Goal: Task Accomplishment & Management: Use online tool/utility

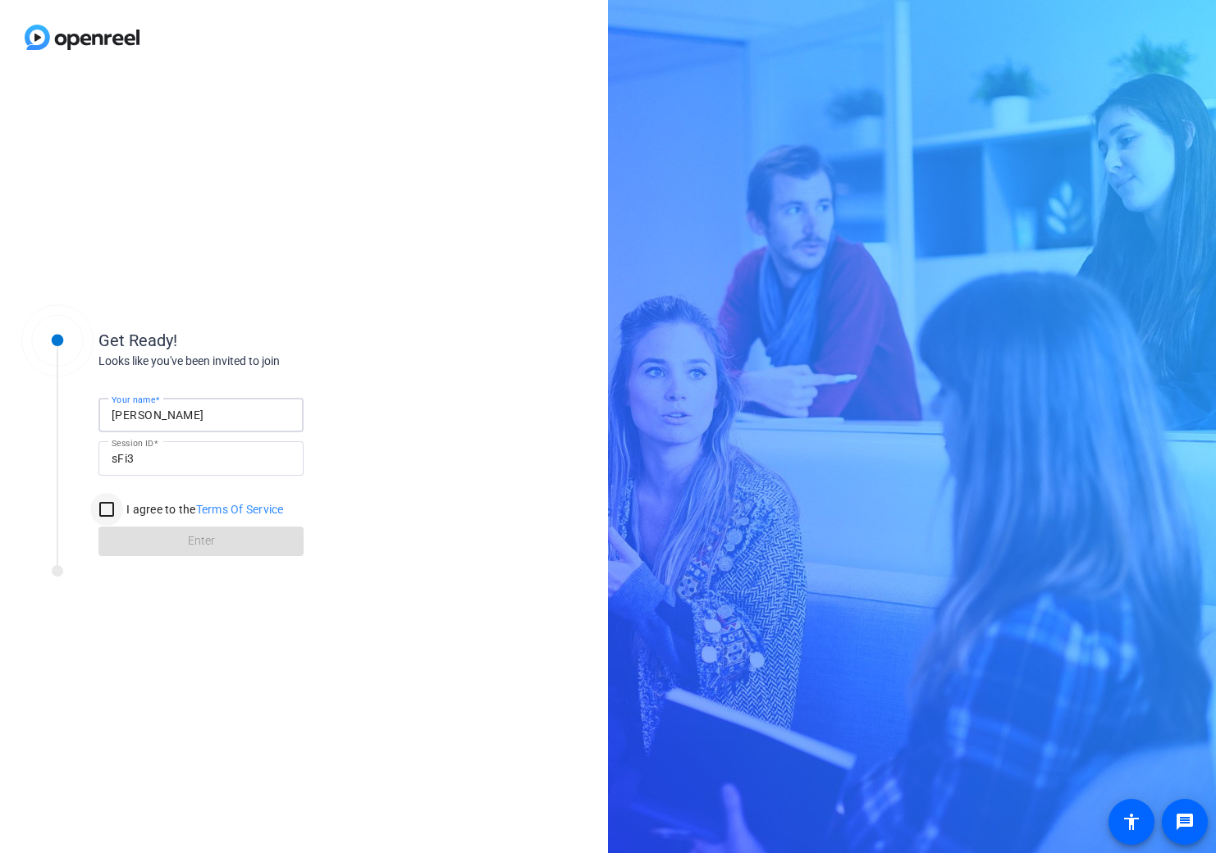
type input "[PERSON_NAME]"
click at [112, 503] on input "I agree to the Terms Of Service" at bounding box center [106, 509] width 33 height 33
checkbox input "true"
click at [139, 528] on span at bounding box center [200, 541] width 205 height 39
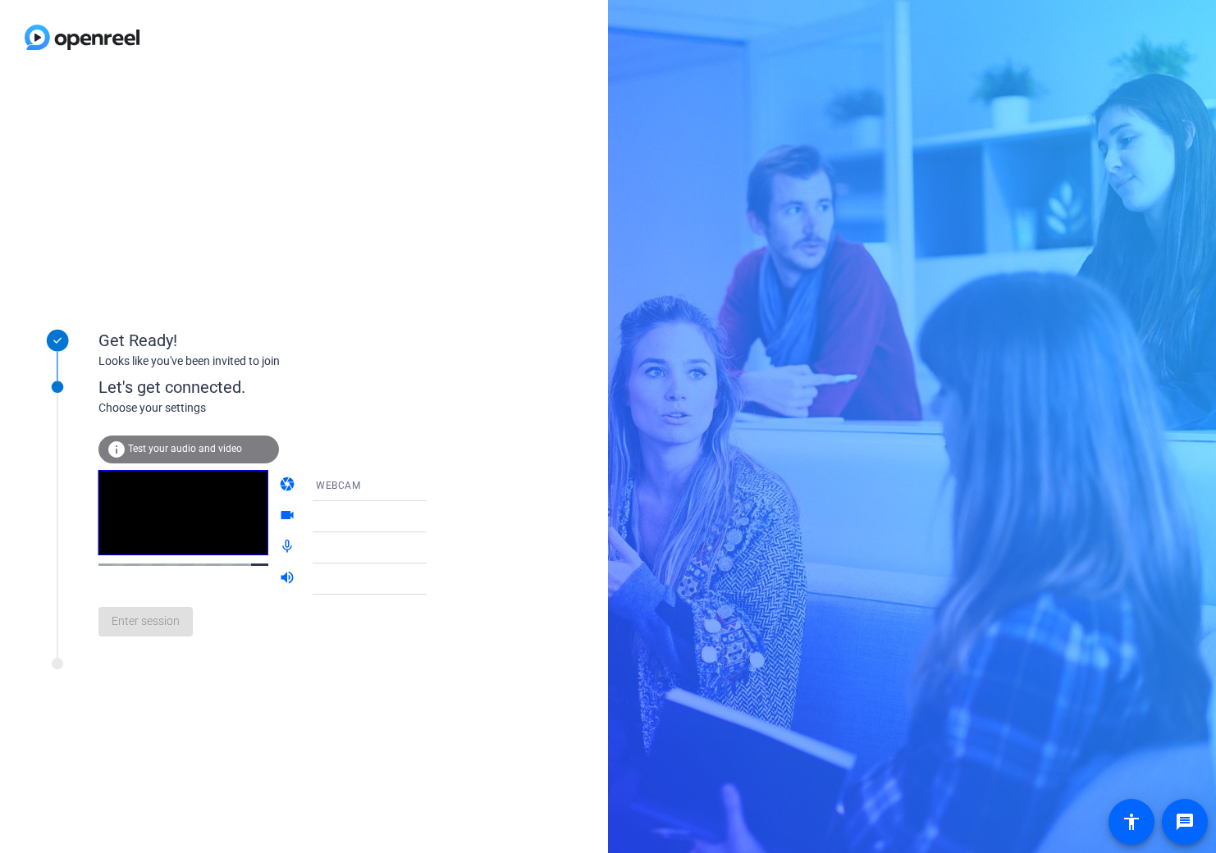
click at [210, 441] on div "info Test your audio and video" at bounding box center [188, 450] width 181 height 28
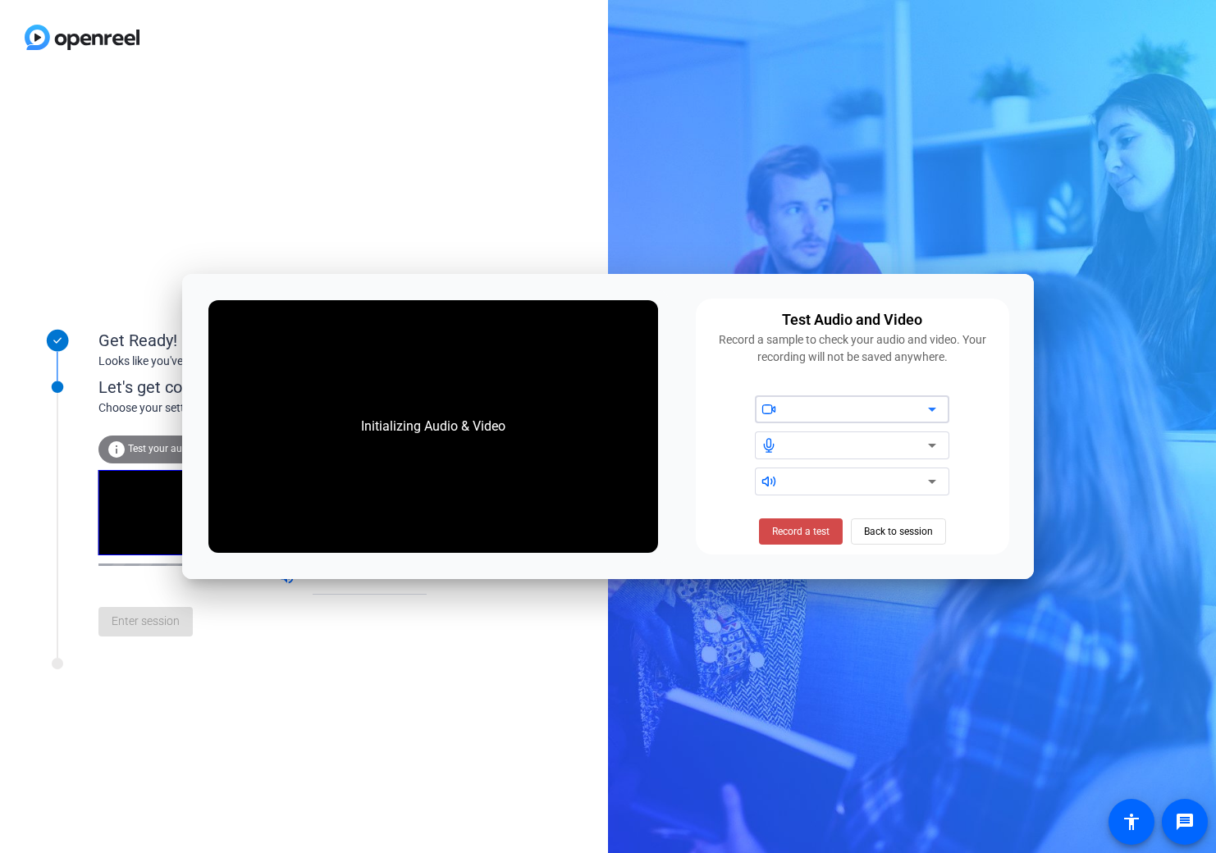
click at [800, 528] on span "Record a test" at bounding box center [800, 531] width 57 height 15
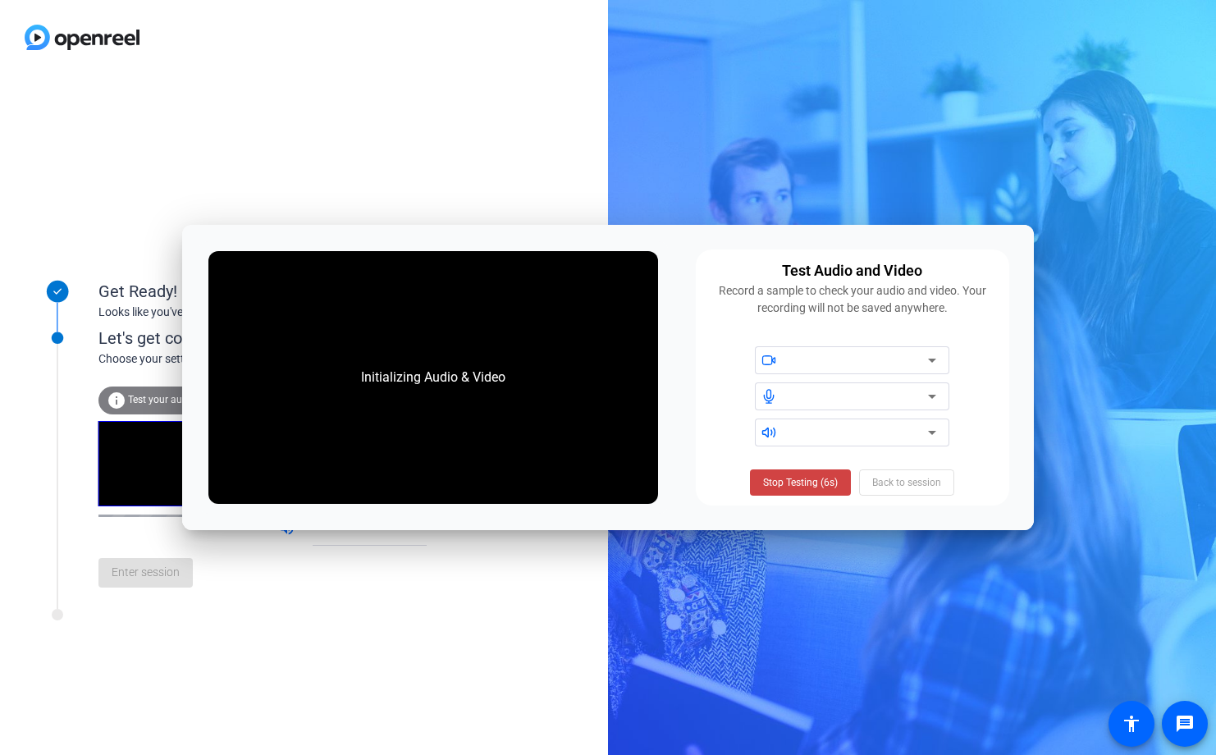
click at [856, 359] on div at bounding box center [858, 360] width 139 height 20
click at [859, 359] on div at bounding box center [858, 360] width 139 height 20
click at [861, 400] on div at bounding box center [858, 396] width 139 height 20
click at [859, 432] on div at bounding box center [858, 433] width 139 height 20
click at [829, 482] on span "Stop Testing (6s)" at bounding box center [800, 482] width 75 height 15
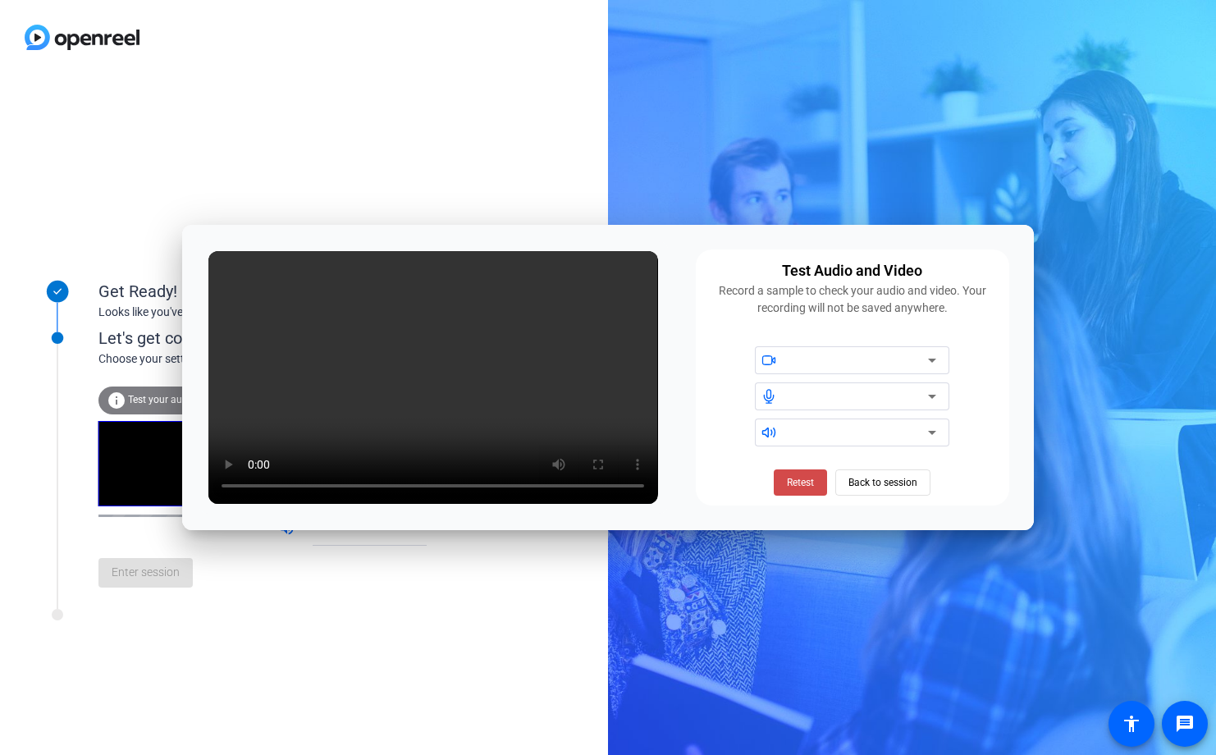
click at [781, 482] on span at bounding box center [800, 482] width 53 height 39
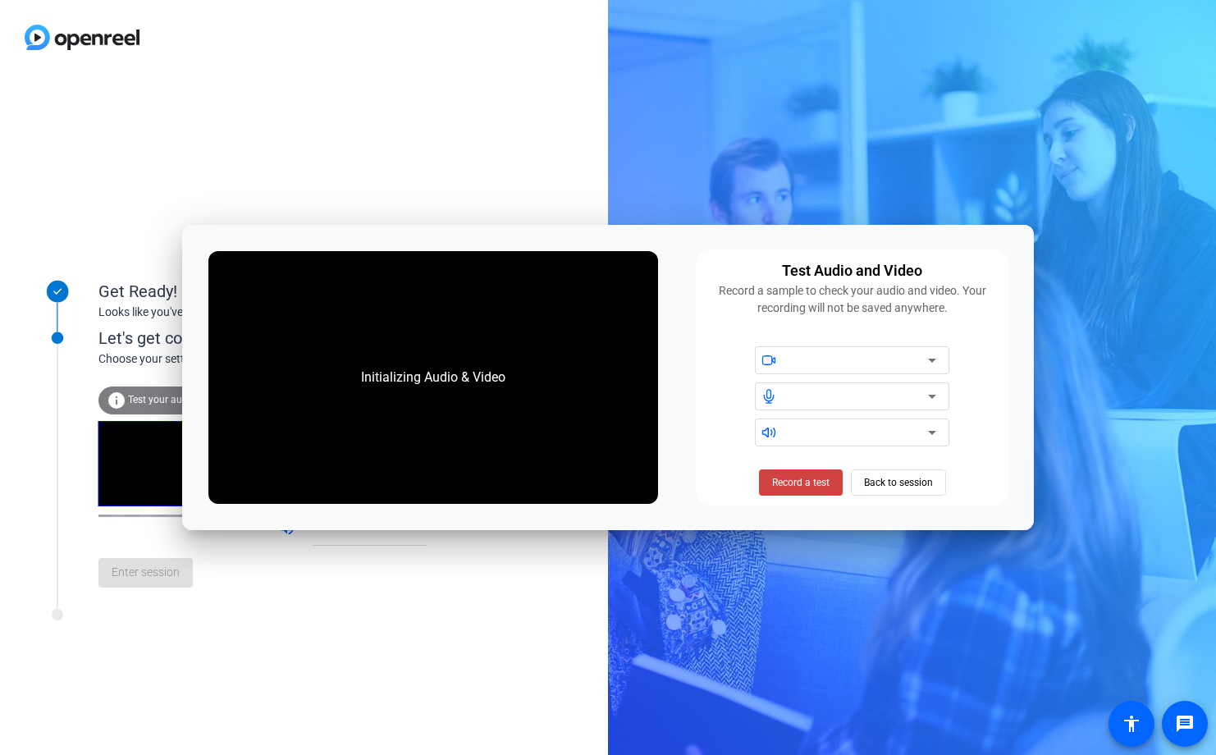
click at [931, 359] on icon at bounding box center [932, 361] width 8 height 4
click at [925, 391] on icon at bounding box center [932, 396] width 20 height 20
click at [925, 428] on icon at bounding box center [932, 433] width 20 height 20
click at [908, 487] on span "Back to session" at bounding box center [898, 482] width 69 height 31
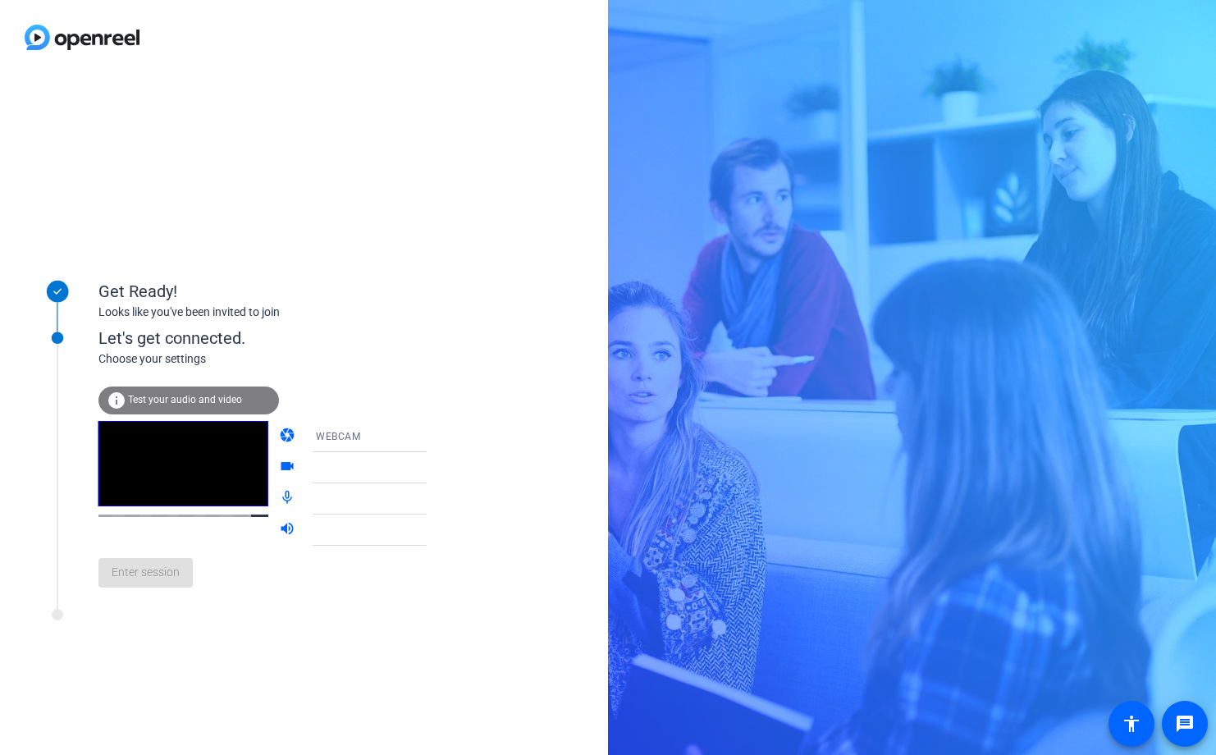
click at [207, 402] on span "Test your audio and video" at bounding box center [185, 399] width 114 height 11
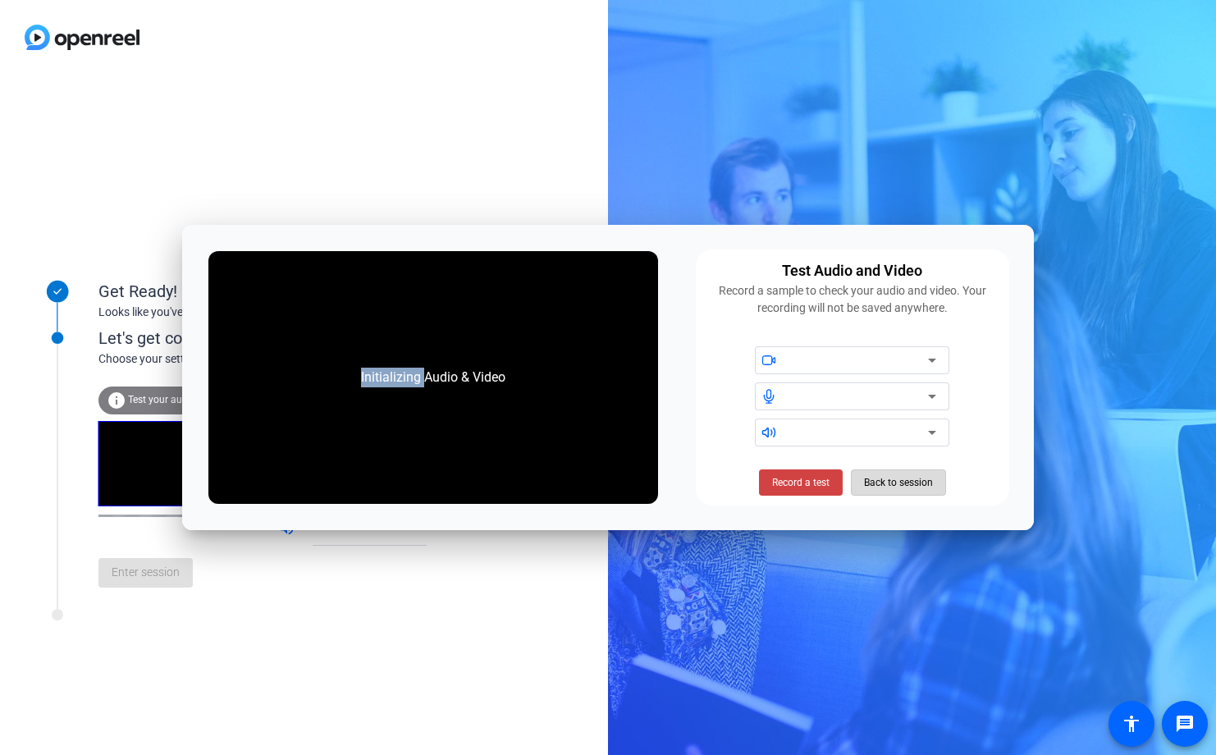
click at [876, 482] on span "Back to session" at bounding box center [898, 482] width 69 height 31
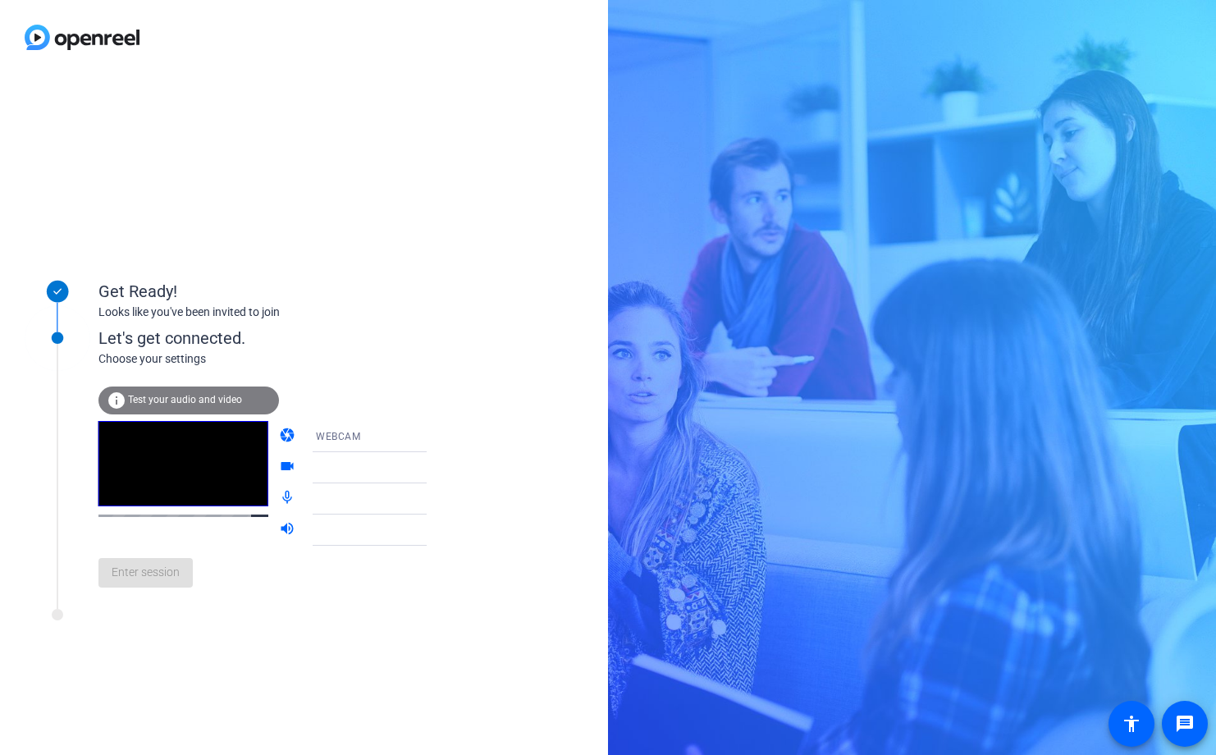
click at [161, 575] on div "Enter session" at bounding box center [279, 573] width 362 height 54
click at [433, 469] on icon at bounding box center [443, 468] width 20 height 20
click at [433, 431] on icon at bounding box center [443, 437] width 20 height 20
click at [371, 473] on mat-option "WEBCAM" at bounding box center [356, 468] width 140 height 33
click at [433, 475] on icon at bounding box center [443, 468] width 20 height 20
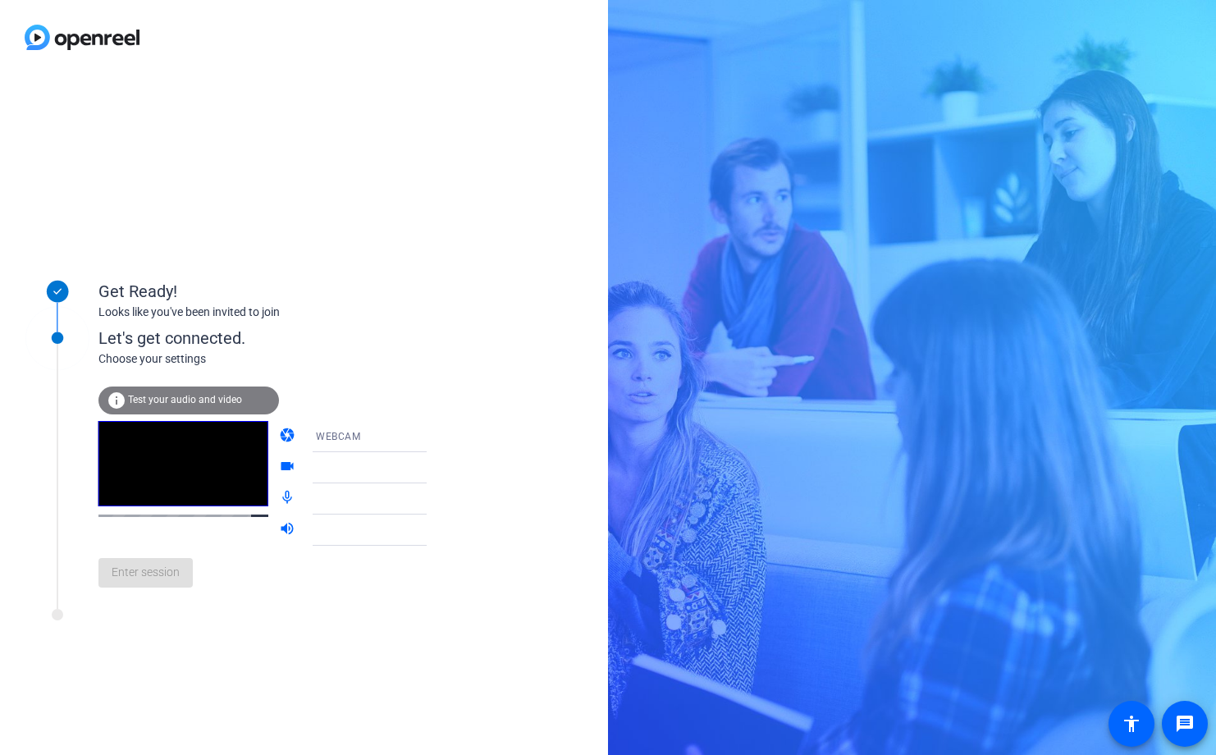
click at [433, 475] on icon at bounding box center [443, 468] width 20 height 20
click at [433, 494] on icon at bounding box center [443, 499] width 20 height 20
click at [433, 499] on icon at bounding box center [443, 499] width 20 height 20
click at [204, 400] on span "Test your audio and video" at bounding box center [185, 399] width 114 height 11
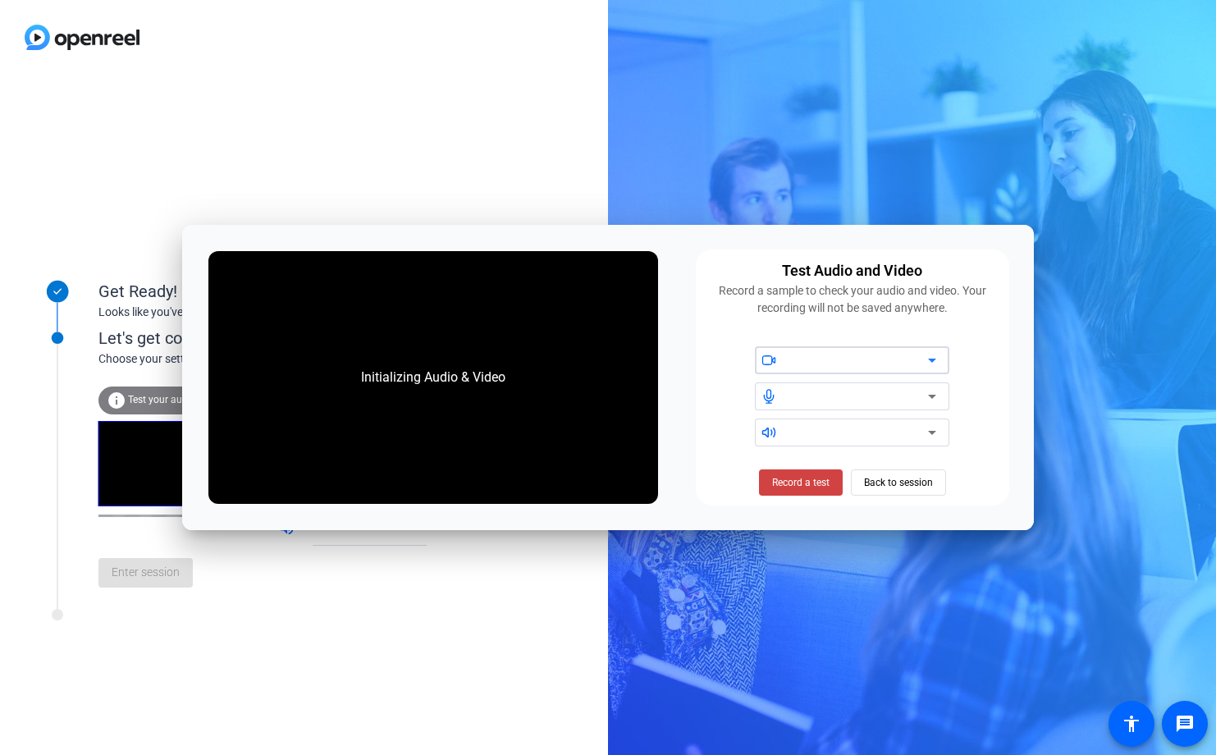
click at [838, 364] on div at bounding box center [858, 360] width 139 height 20
click at [822, 483] on span "Record a test" at bounding box center [800, 482] width 57 height 15
click at [1081, 416] on div "Get Ready! Looks like you've been invited to join Let's get connected. Choose y…" at bounding box center [608, 377] width 1216 height 755
click at [826, 486] on span "Stop Testing (6s)" at bounding box center [800, 482] width 75 height 15
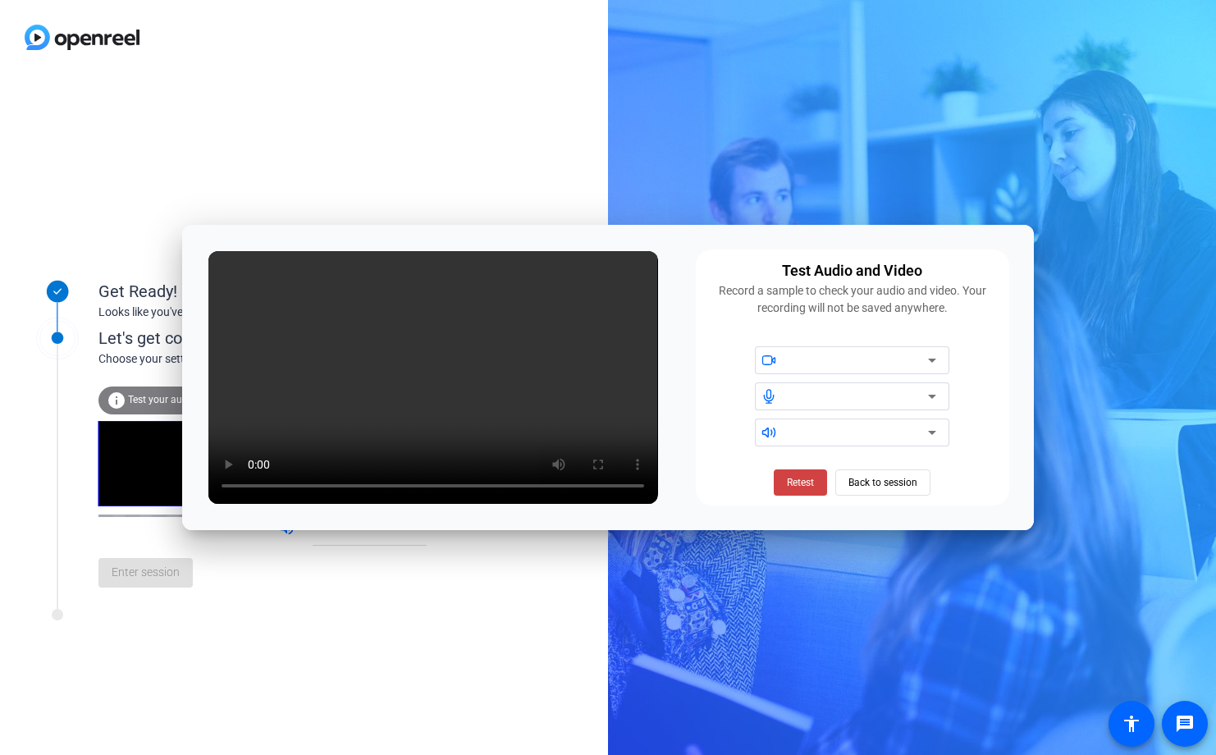
click at [475, 161] on div "Get Ready! Looks like you've been invited to join Let's get connected. Choose y…" at bounding box center [304, 415] width 608 height 680
click at [394, 127] on div "Get Ready! Looks like you've been invited to join Let's get connected. Choose y…" at bounding box center [304, 415] width 608 height 680
click at [344, 589] on div "Enter session" at bounding box center [279, 573] width 362 height 54
click at [799, 480] on span "Retest" at bounding box center [800, 482] width 27 height 15
click at [797, 486] on span "Retest" at bounding box center [800, 482] width 27 height 15
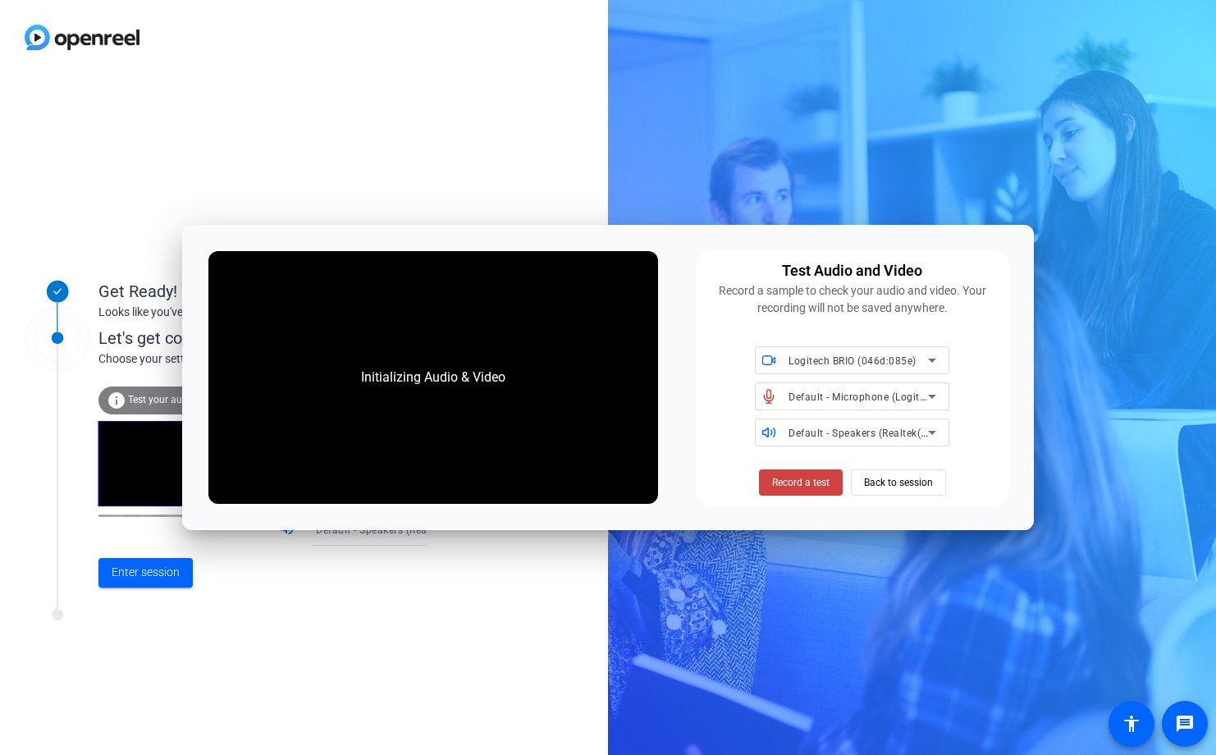
click at [646, 149] on div "Get Ready! Looks like you've been invited to join Let's get connected. Choose y…" at bounding box center [608, 377] width 1216 height 755
click at [918, 482] on span "Back to session" at bounding box center [898, 482] width 69 height 31
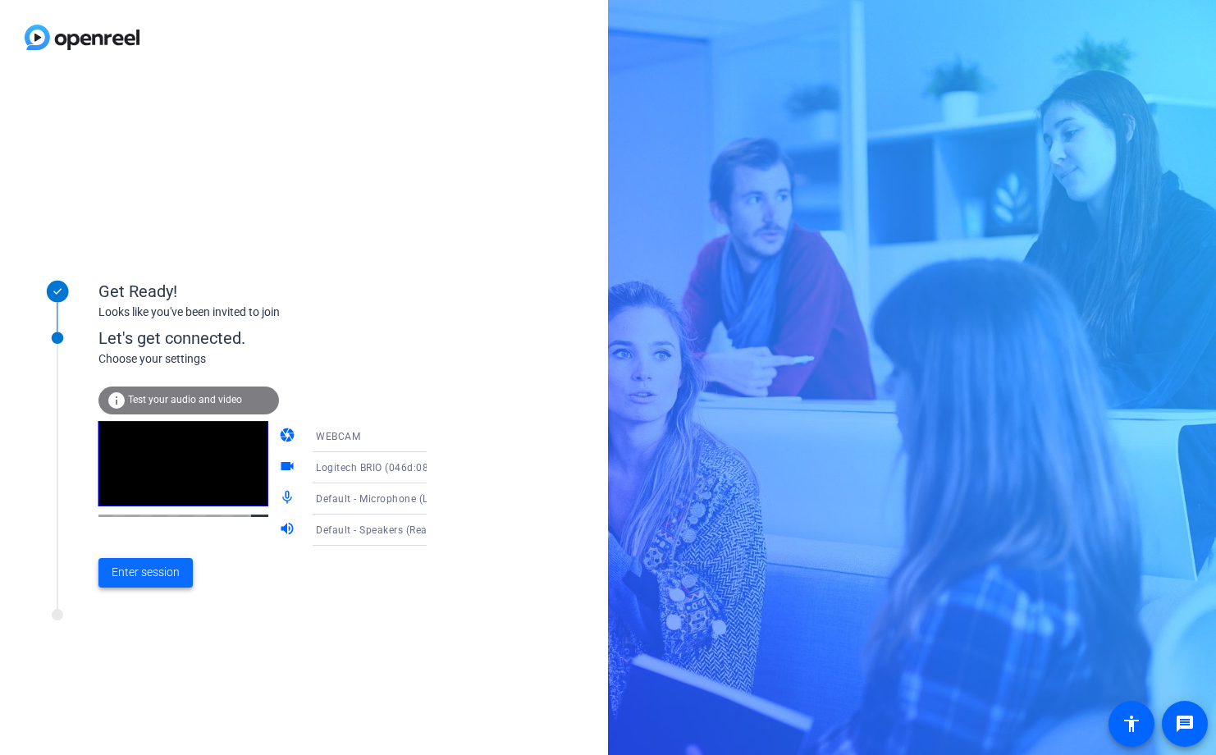
click at [167, 567] on span "Enter session" at bounding box center [146, 572] width 68 height 17
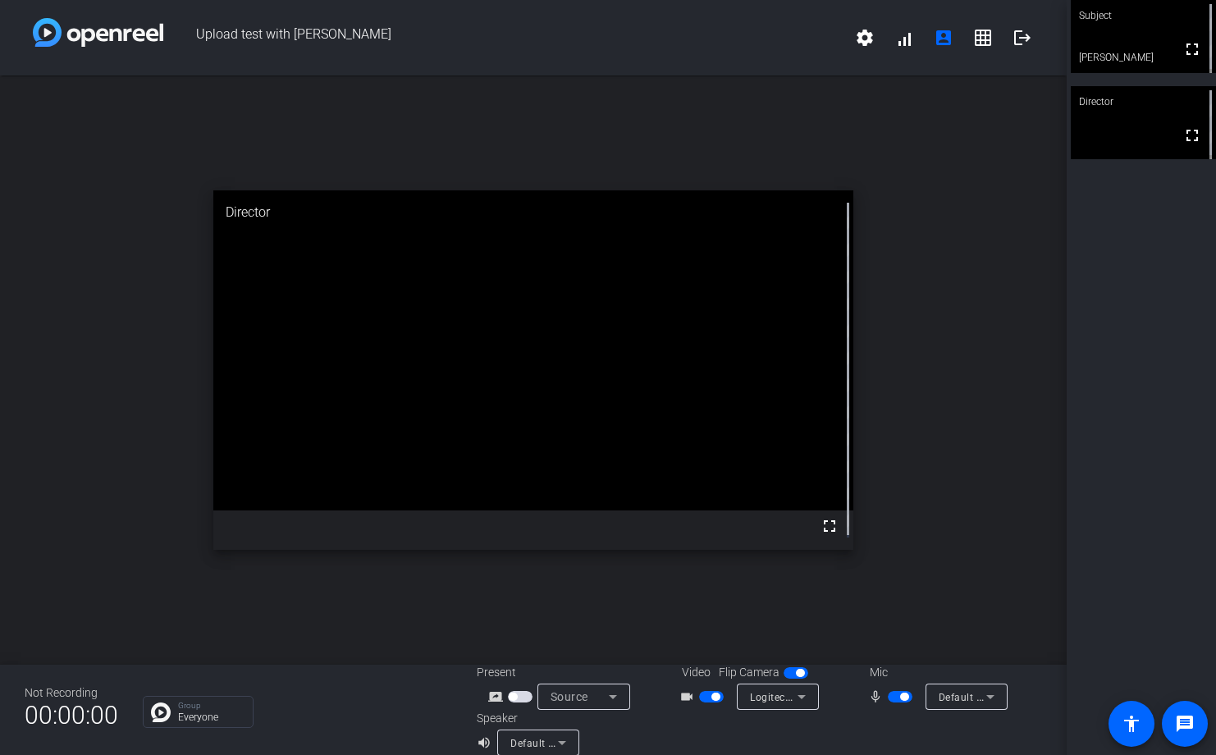
click at [784, 674] on span "button" at bounding box center [796, 672] width 25 height 11
click at [798, 671] on span "button" at bounding box center [796, 672] width 25 height 11
click at [784, 670] on span "button" at bounding box center [796, 672] width 25 height 11
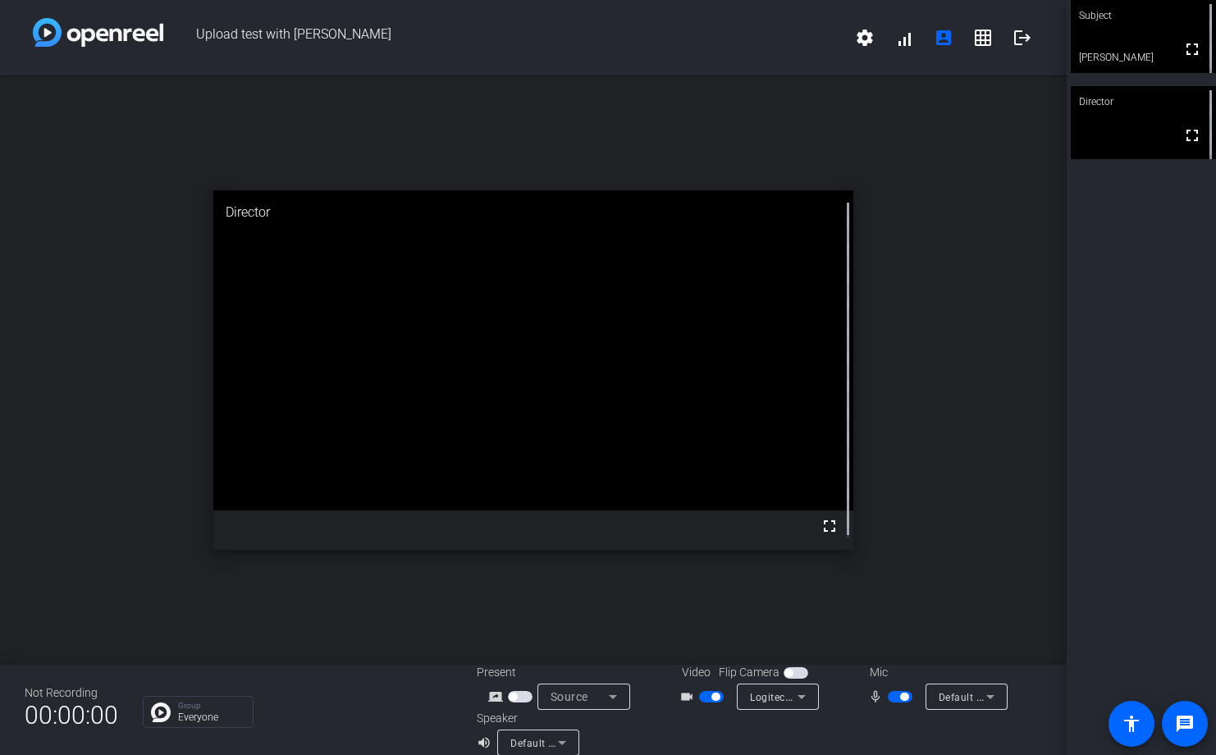
click at [794, 672] on span "button" at bounding box center [796, 672] width 25 height 11
click at [793, 672] on span "button" at bounding box center [796, 672] width 25 height 11
click at [784, 672] on span "button" at bounding box center [796, 672] width 25 height 11
click at [796, 674] on span "button" at bounding box center [796, 672] width 25 height 11
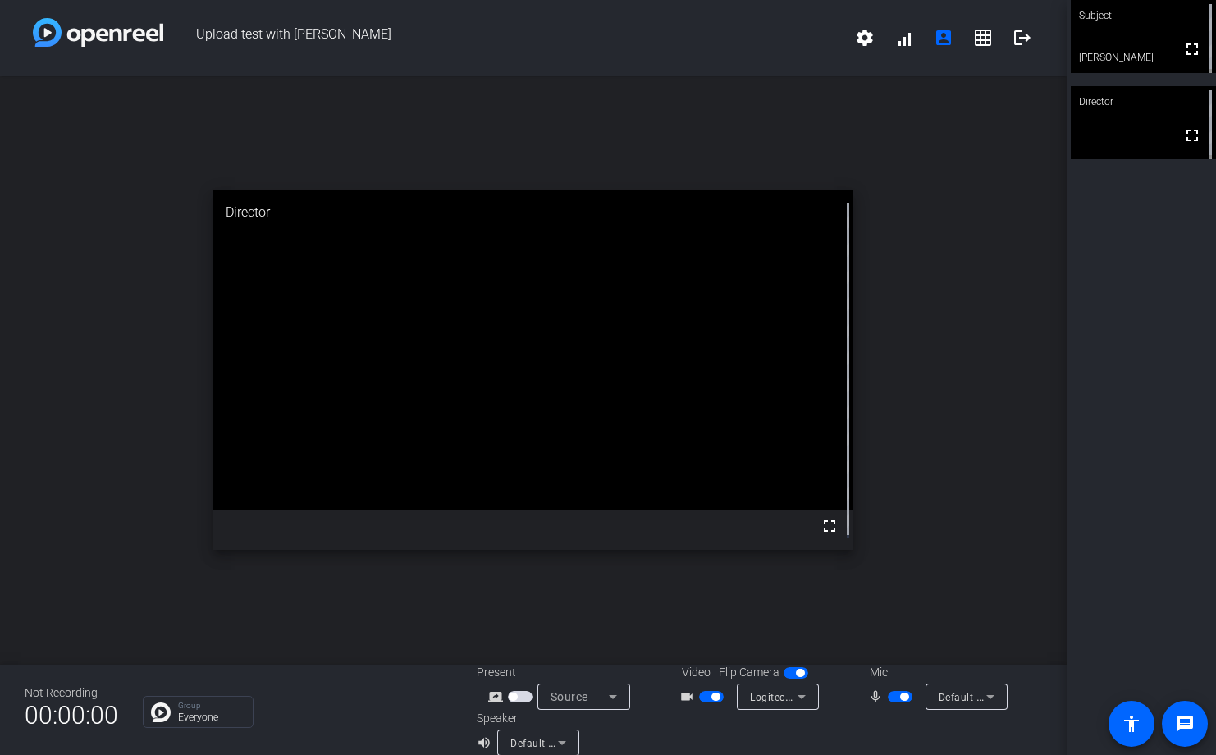
click at [796, 674] on span "button" at bounding box center [796, 672] width 25 height 11
click at [784, 675] on span "button" at bounding box center [788, 673] width 8 height 8
click at [784, 674] on span "button" at bounding box center [796, 672] width 25 height 11
click at [792, 674] on span "button" at bounding box center [796, 672] width 25 height 11
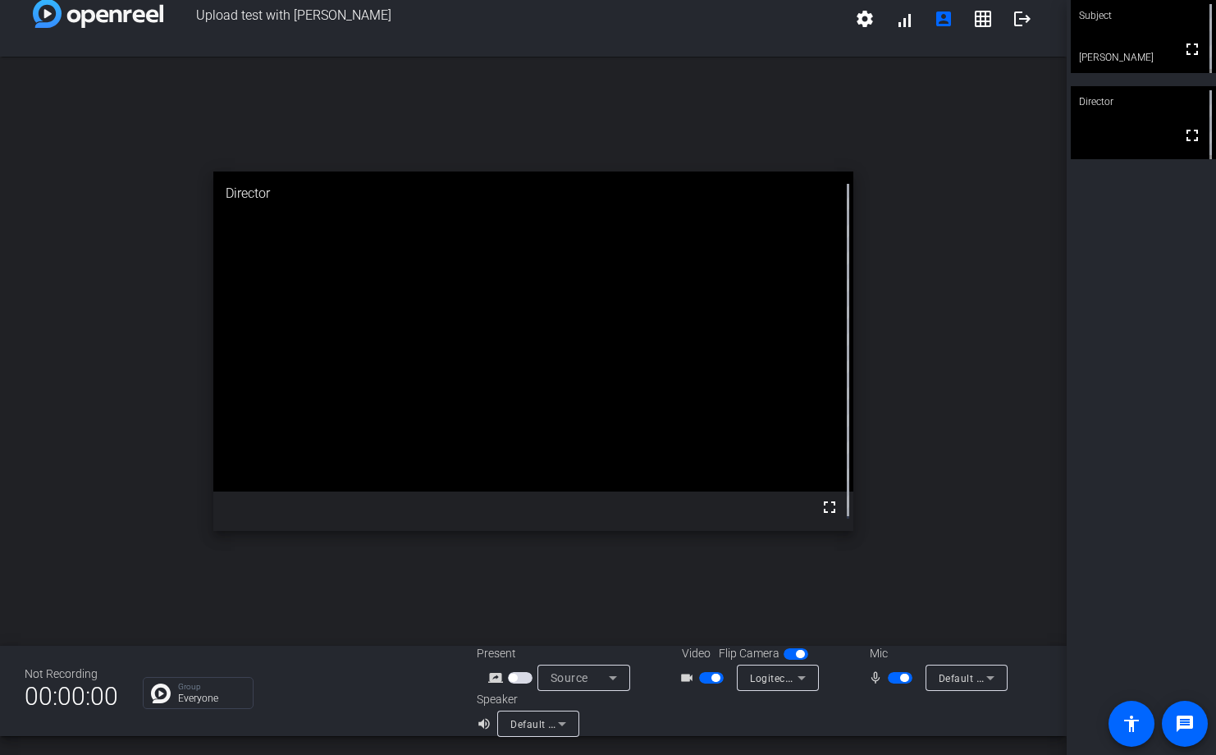
click at [524, 675] on span "button" at bounding box center [520, 677] width 25 height 11
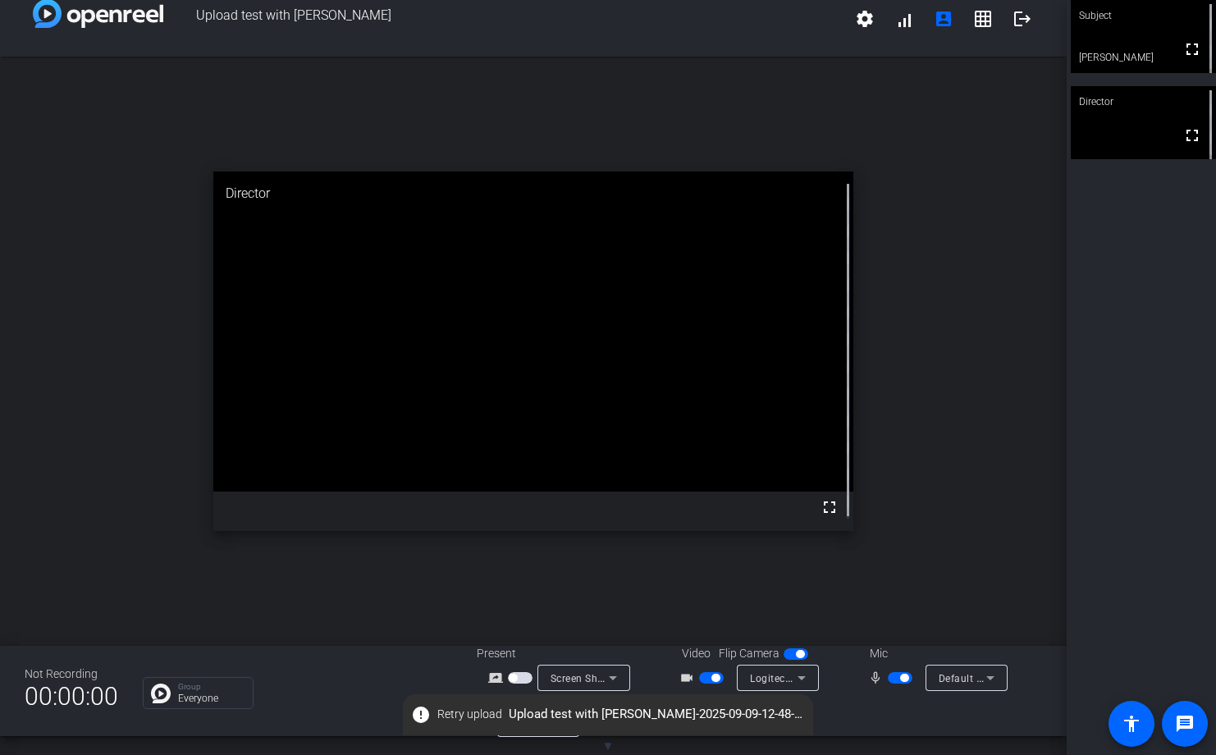
click at [419, 717] on mat-icon "error" at bounding box center [421, 715] width 20 height 20
click at [420, 712] on mat-icon "error" at bounding box center [421, 715] width 20 height 20
click at [420, 715] on mat-icon "error" at bounding box center [421, 715] width 20 height 20
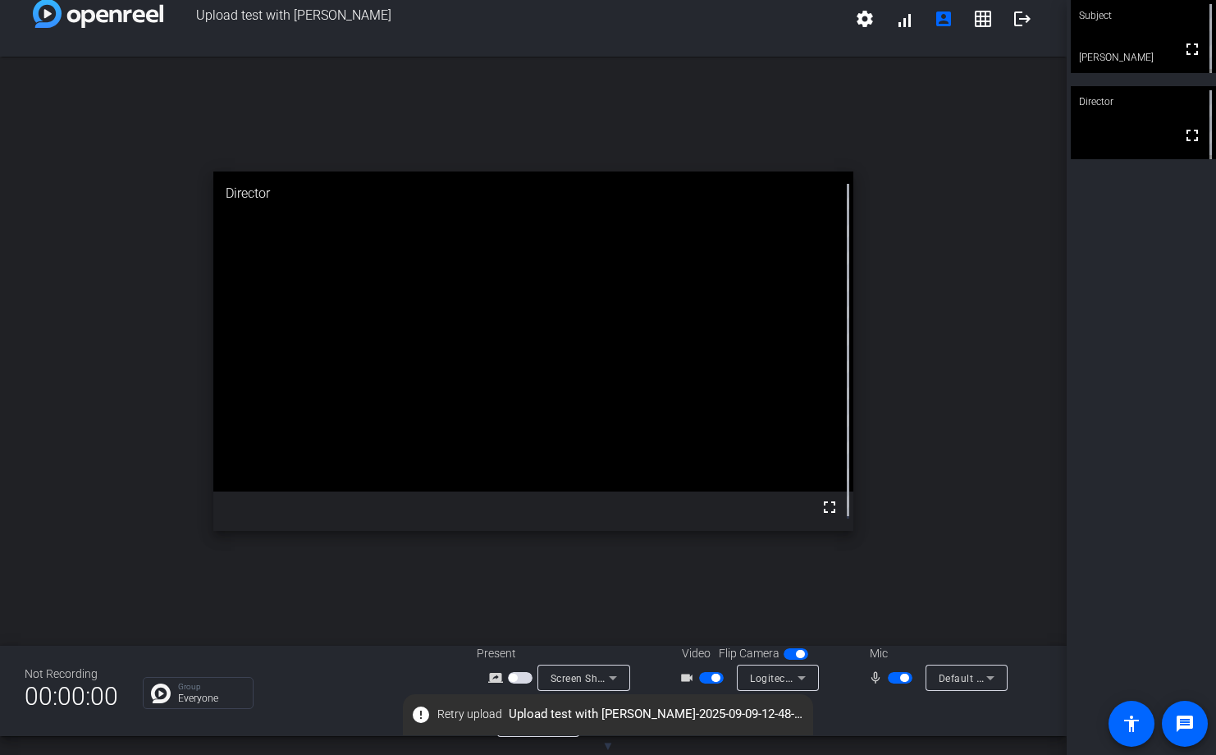
click at [420, 715] on mat-icon "error" at bounding box center [421, 715] width 20 height 20
click at [543, 715] on span "error Retry upload Upload test with [PERSON_NAME]-2025-09-09-12-48-16-755-0.webm" at bounding box center [608, 715] width 410 height 30
click at [862, 20] on mat-icon "settings" at bounding box center [865, 19] width 20 height 20
click at [752, 21] on div at bounding box center [608, 377] width 1216 height 755
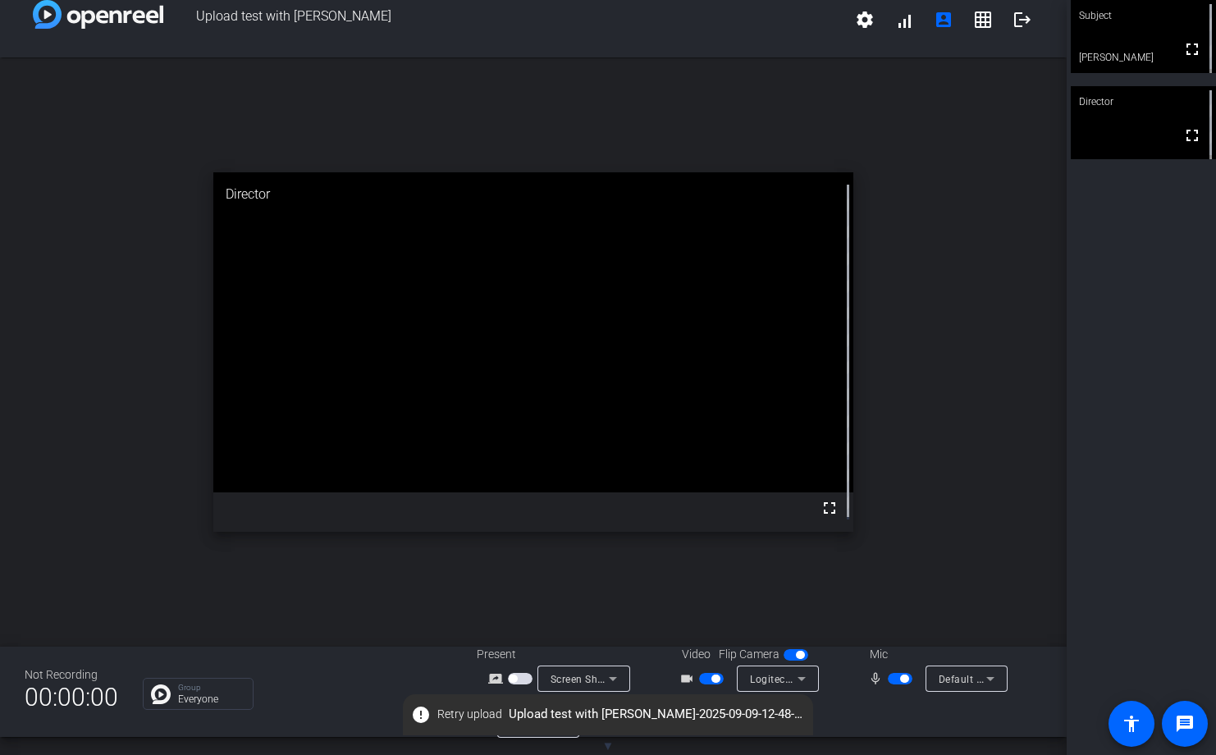
click at [430, 716] on mat-icon "error" at bounding box center [421, 715] width 20 height 20
click at [420, 713] on mat-icon "error" at bounding box center [421, 715] width 20 height 20
click at [896, 721] on div at bounding box center [901, 715] width 282 height 46
click at [664, 717] on span "error Retry upload Upload test with [PERSON_NAME]-2025-09-09-12-48-16-755-0.webm" at bounding box center [608, 715] width 410 height 30
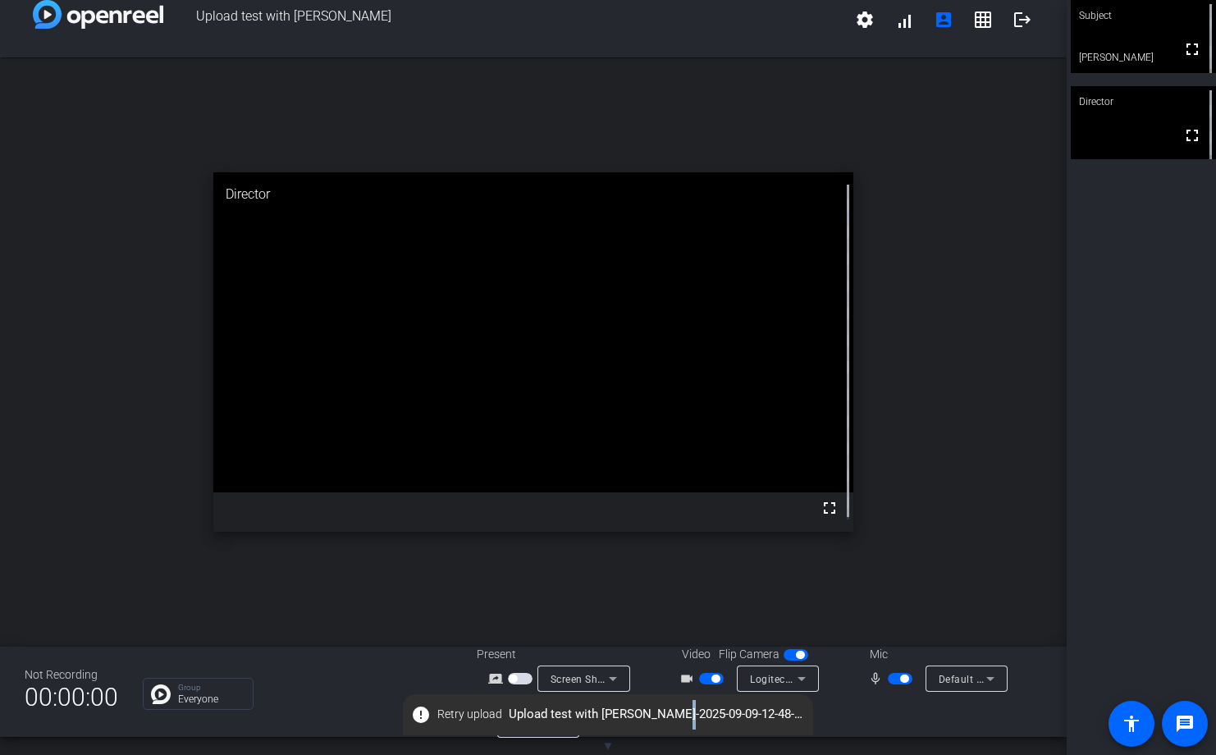
click at [668, 711] on span "error Retry upload Upload test with [PERSON_NAME]-2025-09-09-12-48-16-755-0.webm" at bounding box center [608, 715] width 410 height 30
click at [855, 15] on mat-icon "settings" at bounding box center [865, 20] width 20 height 20
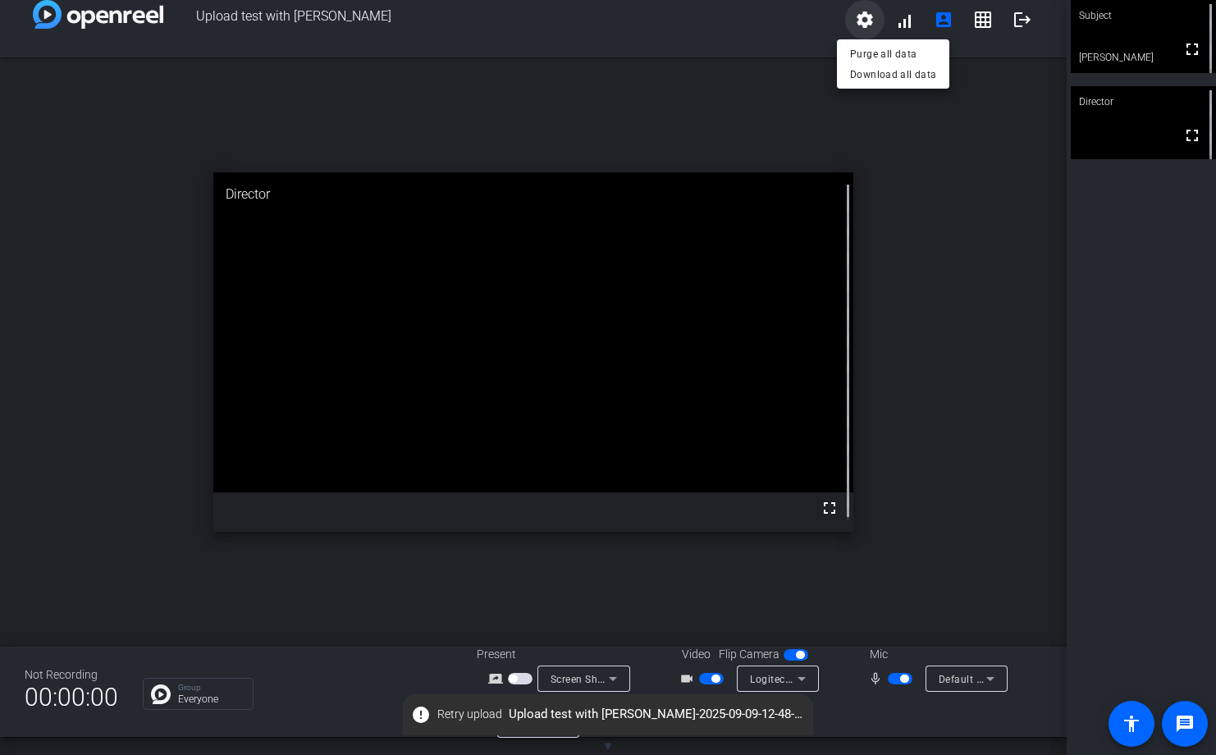
click at [853, 15] on div at bounding box center [608, 377] width 1216 height 755
